Goal: Task Accomplishment & Management: Manage account settings

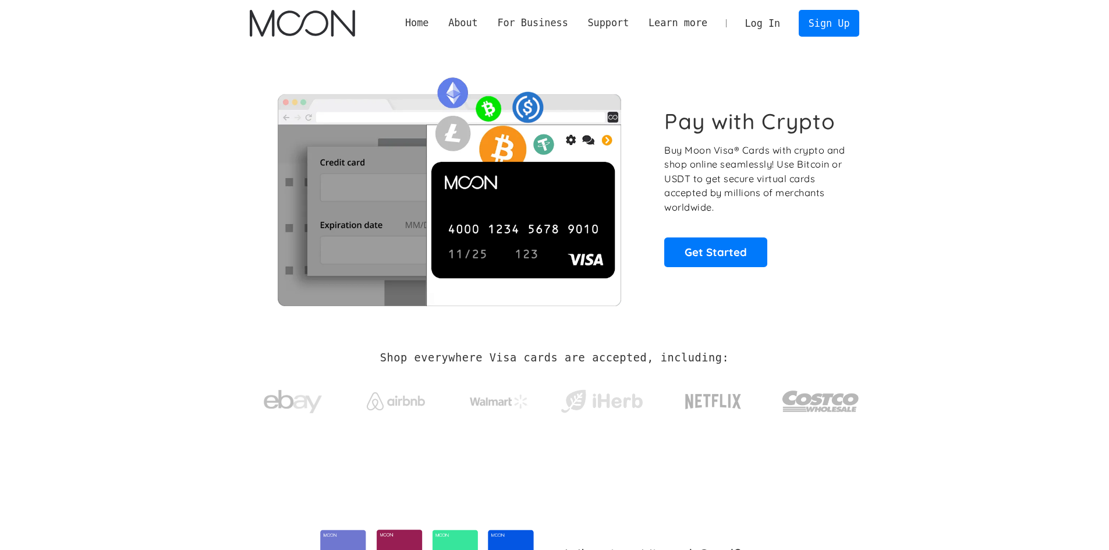
click at [762, 26] on link "Log In" at bounding box center [762, 23] width 55 height 26
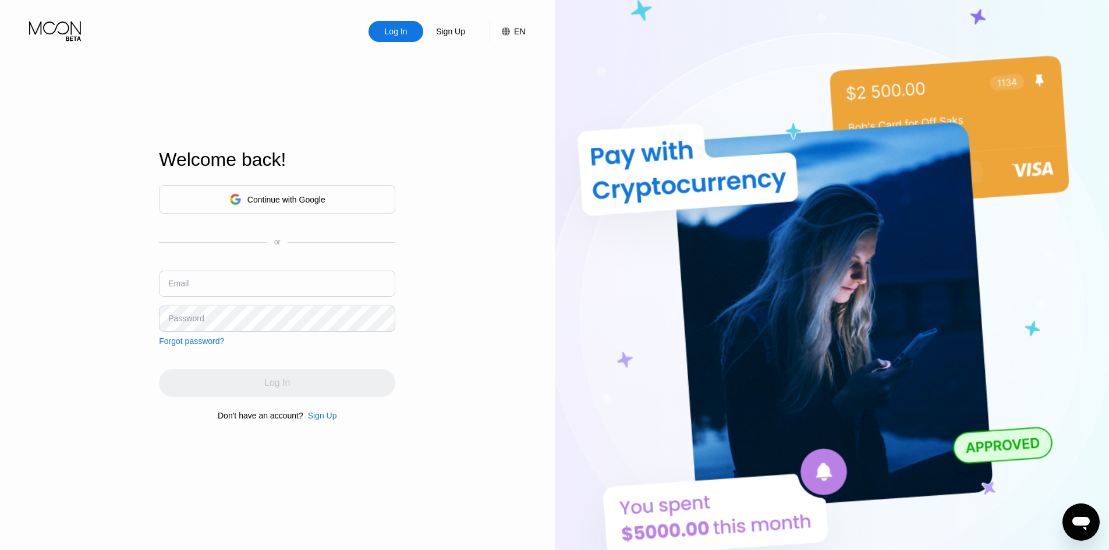
click at [299, 200] on div "Continue with Google" at bounding box center [286, 199] width 78 height 9
click at [285, 200] on div "Continue with Google" at bounding box center [286, 199] width 78 height 9
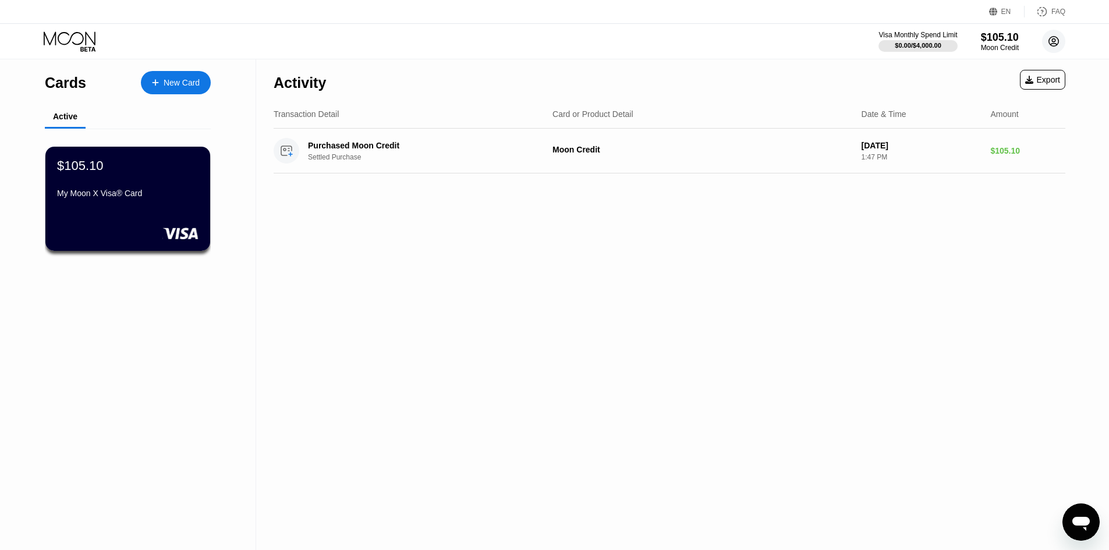
click at [1048, 32] on circle at bounding box center [1053, 41] width 23 height 23
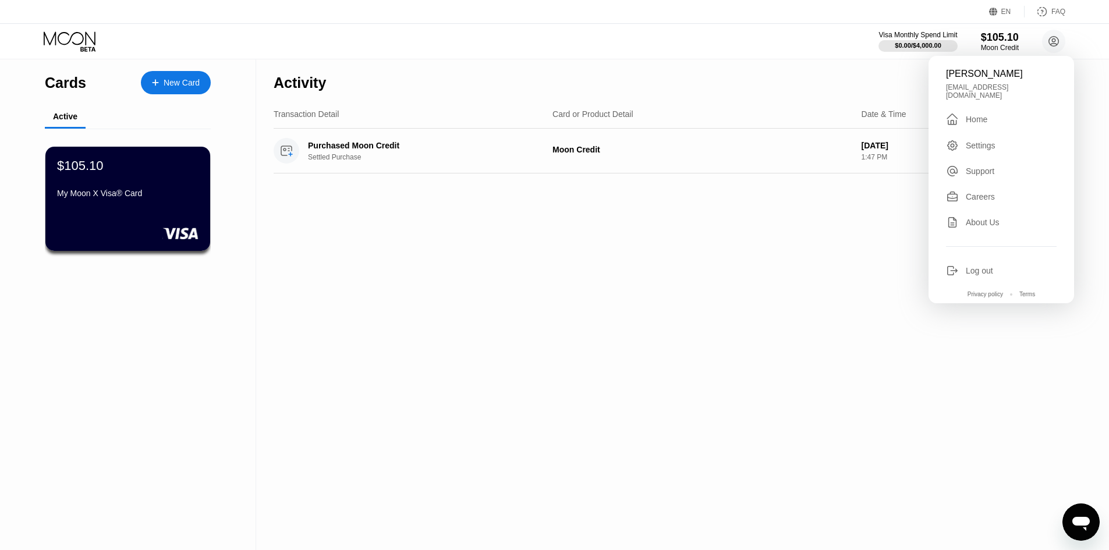
click at [980, 266] on div "Log out" at bounding box center [979, 270] width 27 height 9
